Goal: Task Accomplishment & Management: Manage account settings

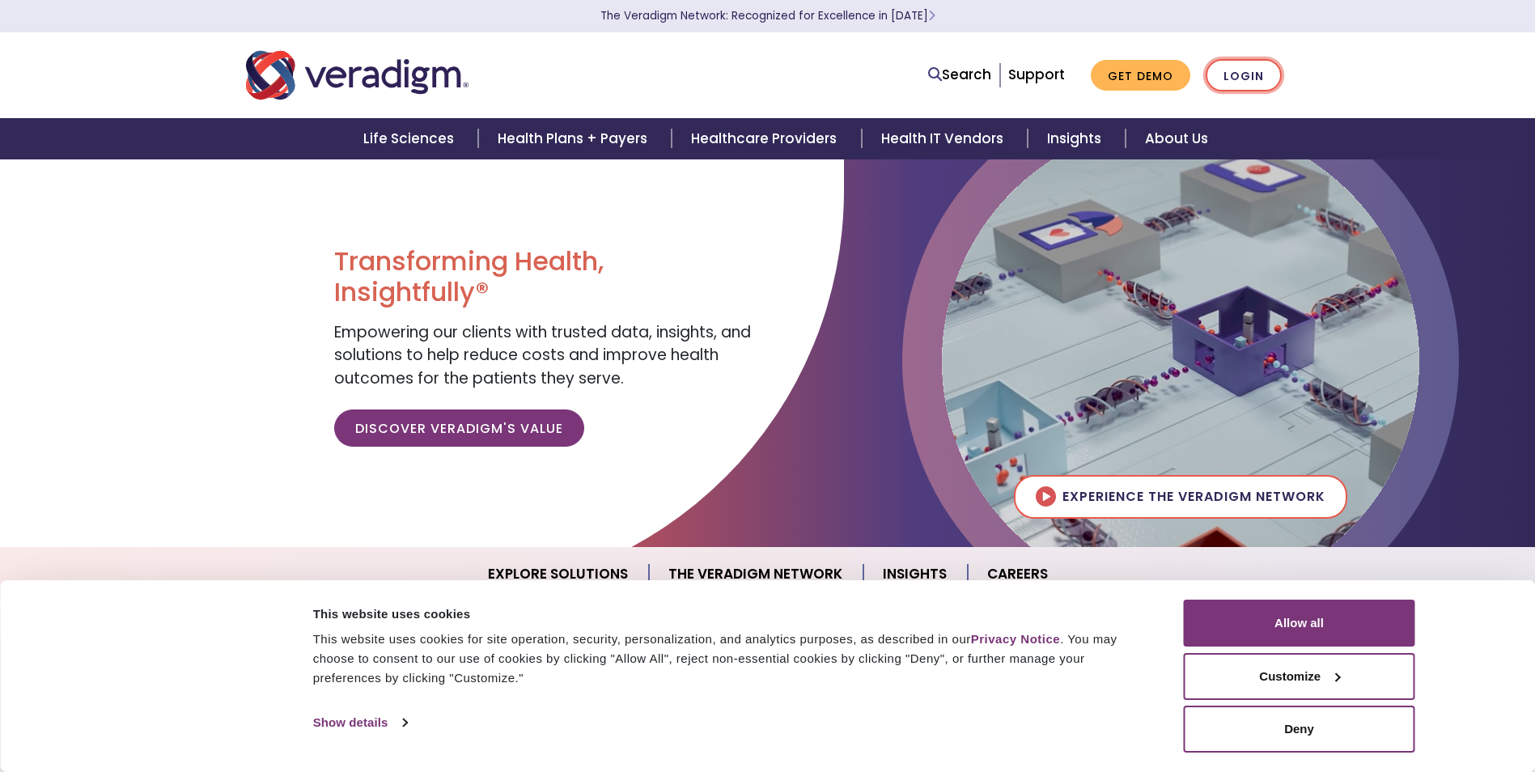
click at [1250, 82] on link "Login" at bounding box center [1243, 75] width 76 height 33
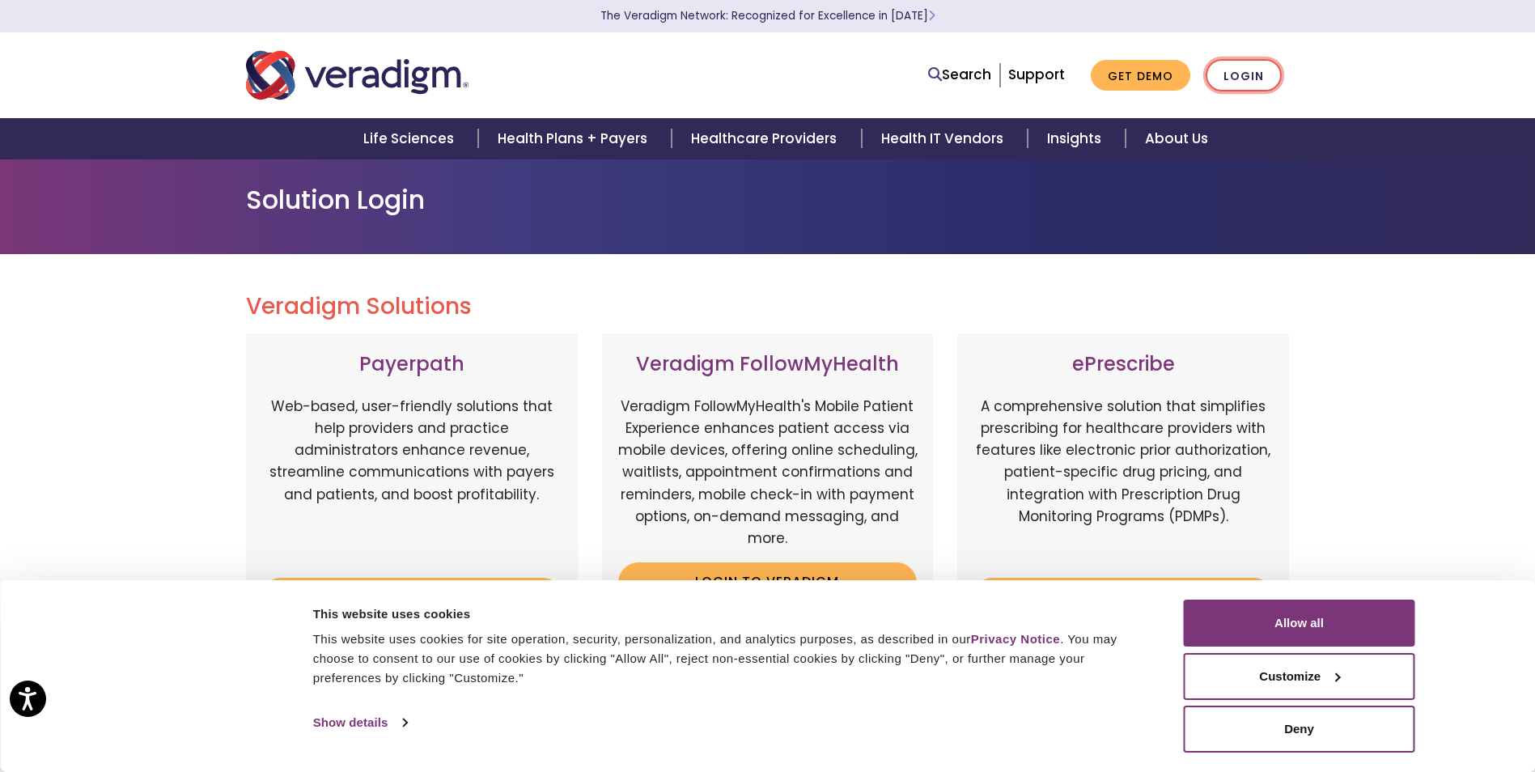
click at [1251, 72] on link "Login" at bounding box center [1243, 75] width 76 height 33
click at [1309, 640] on button "Allow all" at bounding box center [1298, 622] width 231 height 47
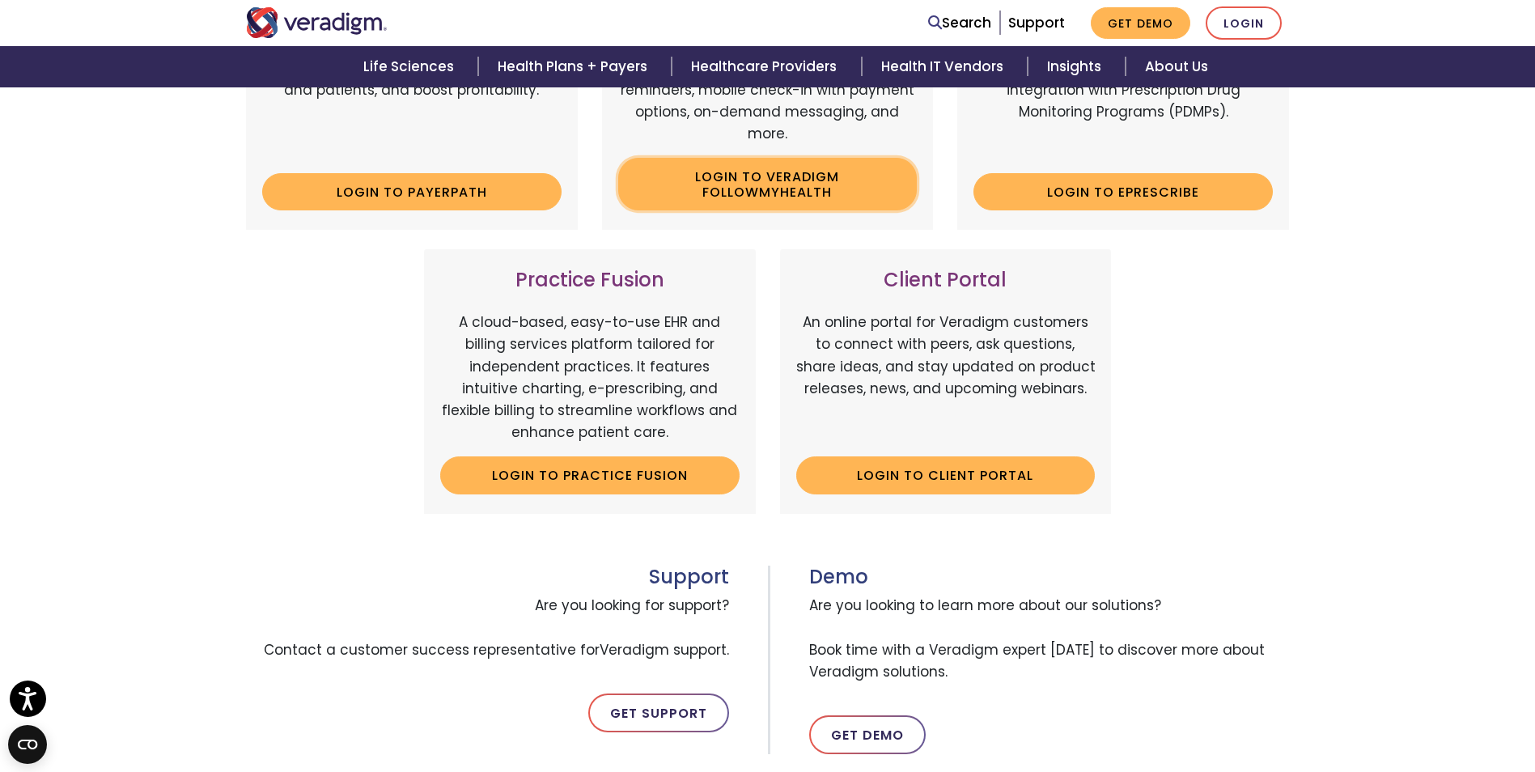
scroll to position [798, 0]
